Goal: Task Accomplishment & Management: Manage account settings

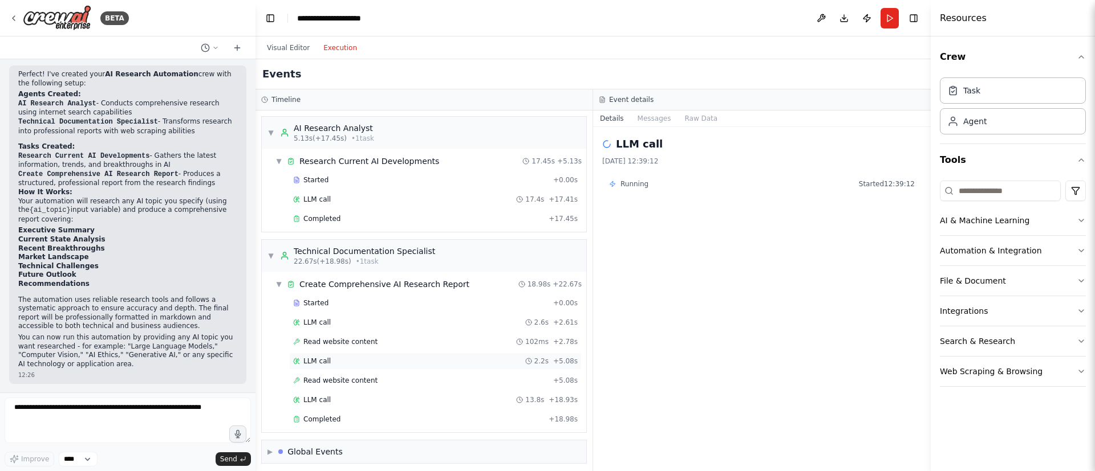
scroll to position [5, 0]
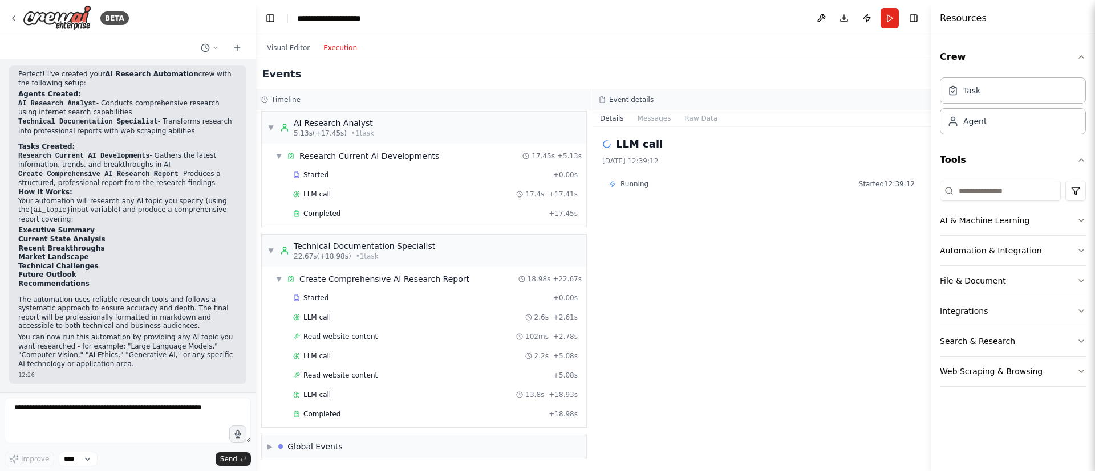
click at [665, 184] on div "Running Started 12:39:12" at bounding box center [762, 184] width 306 height 9
click at [668, 177] on div "Running Started 12:39:12" at bounding box center [761, 184] width 319 height 18
click at [655, 181] on div "Running Started 12:39:12" at bounding box center [762, 184] width 306 height 9
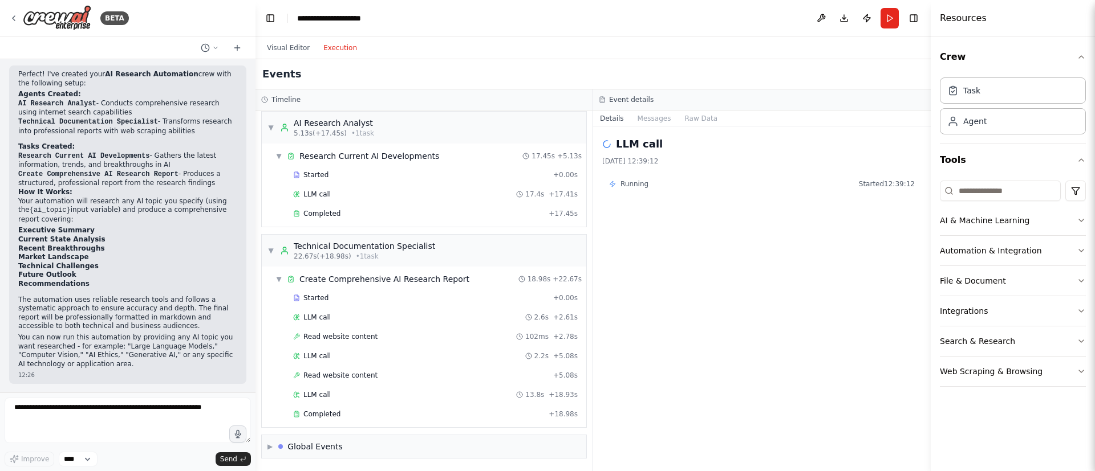
click at [655, 181] on div "Running Started 12:39:12" at bounding box center [762, 184] width 306 height 9
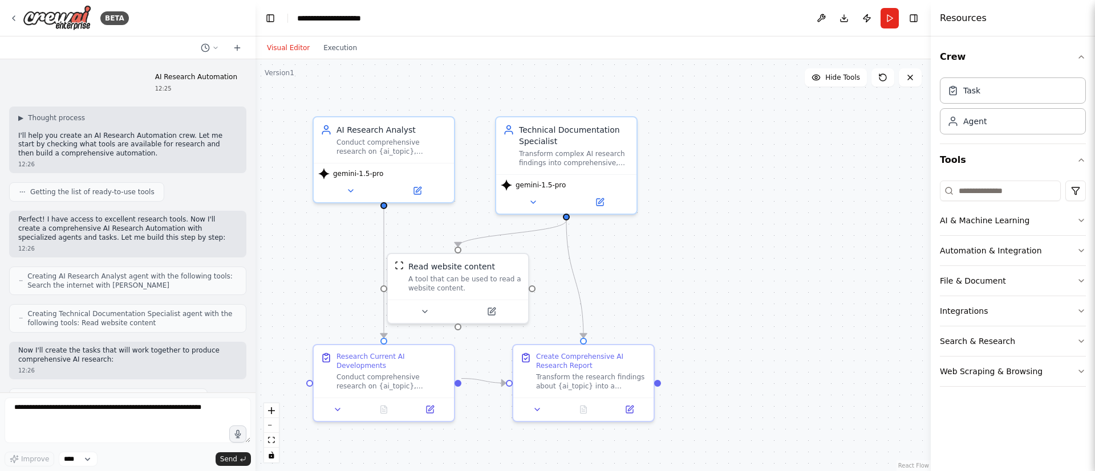
click at [280, 49] on button "Visual Editor" at bounding box center [288, 48] width 56 height 14
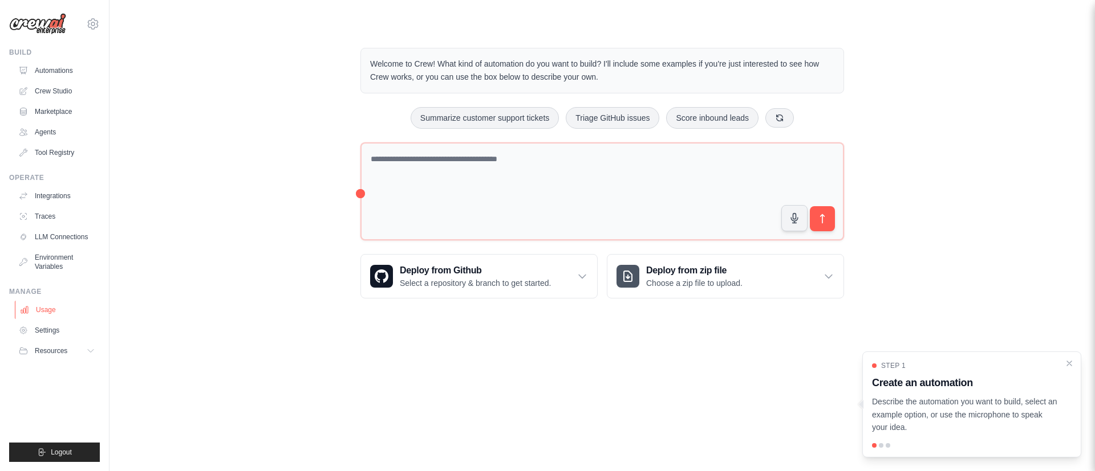
click at [54, 318] on link "Usage" at bounding box center [58, 310] width 86 height 18
